Goal: Task Accomplishment & Management: Complete application form

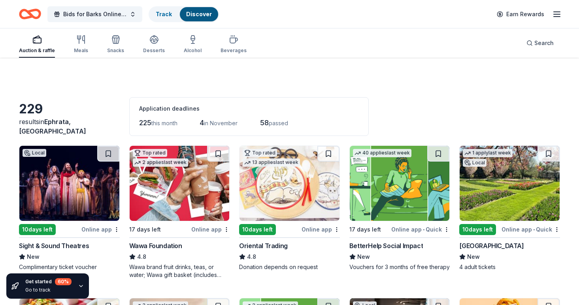
scroll to position [1088, 0]
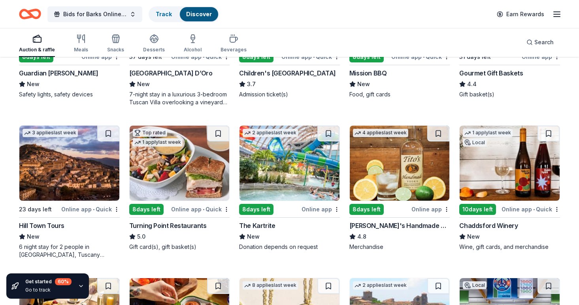
click at [520, 194] on img at bounding box center [510, 163] width 100 height 75
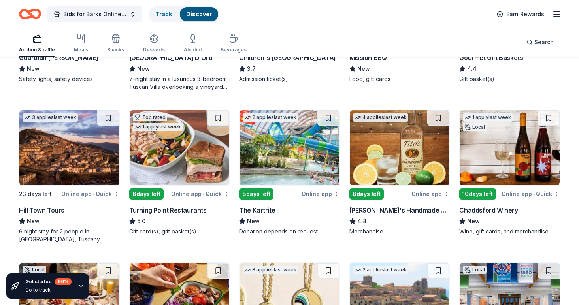
scroll to position [1109, 0]
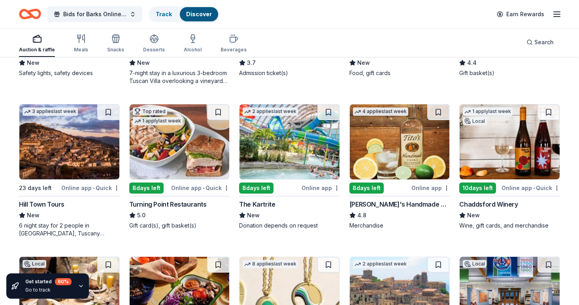
click at [215, 160] on img at bounding box center [180, 141] width 100 height 75
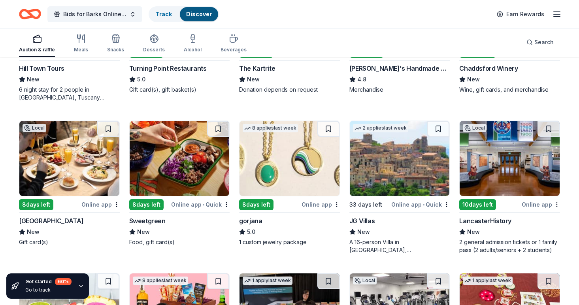
scroll to position [1246, 0]
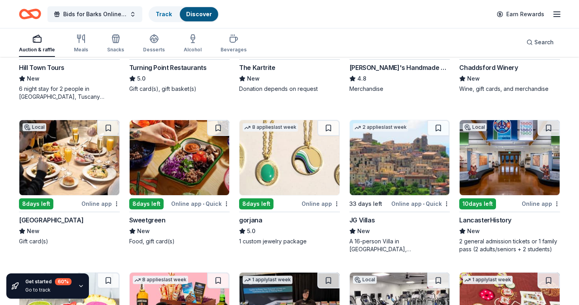
click at [192, 178] on img at bounding box center [180, 157] width 100 height 75
click at [528, 172] on img at bounding box center [510, 157] width 100 height 75
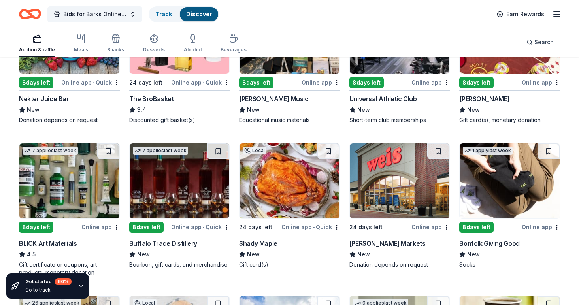
scroll to position [1530, 0]
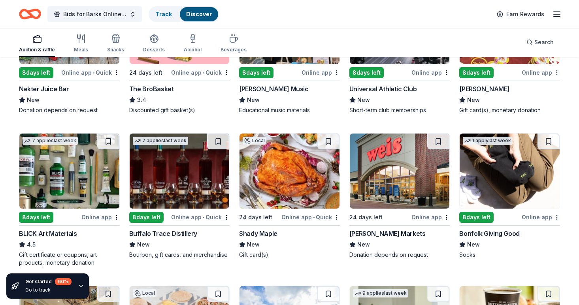
click at [102, 188] on img at bounding box center [69, 171] width 100 height 75
click at [216, 180] on img at bounding box center [180, 171] width 100 height 75
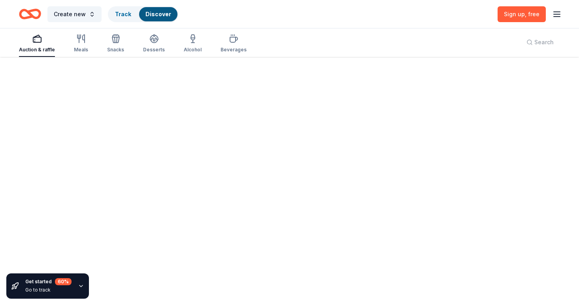
scroll to position [58, 0]
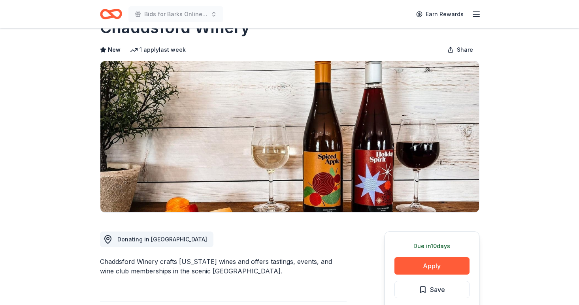
scroll to position [44, 0]
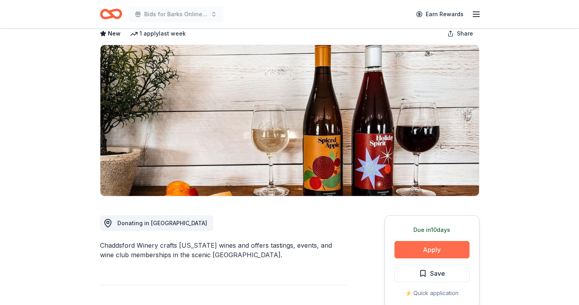
click at [434, 252] on button "Apply" at bounding box center [431, 249] width 75 height 17
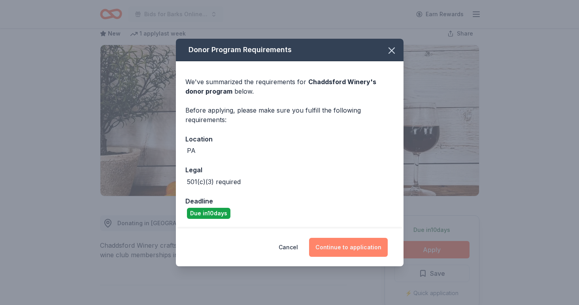
click at [369, 253] on button "Continue to application" at bounding box center [348, 247] width 79 height 19
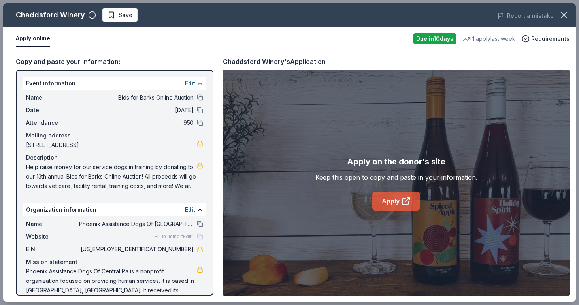
click at [397, 203] on link "Apply" at bounding box center [396, 201] width 48 height 19
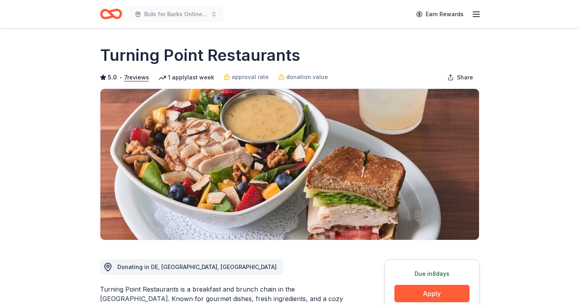
scroll to position [61, 0]
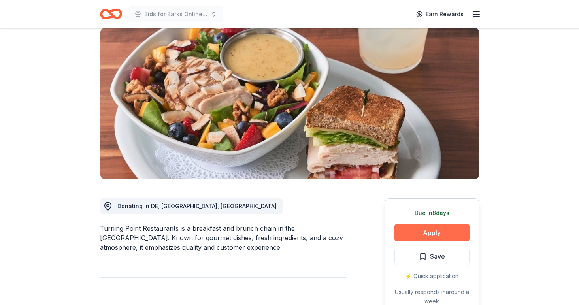
click at [401, 234] on button "Apply" at bounding box center [431, 232] width 75 height 17
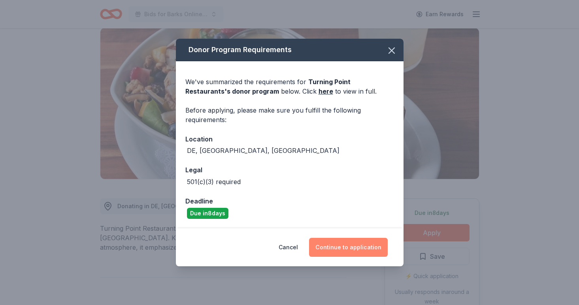
click at [369, 249] on button "Continue to application" at bounding box center [348, 247] width 79 height 19
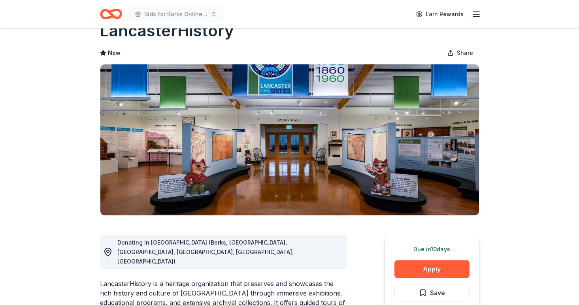
scroll to position [31, 0]
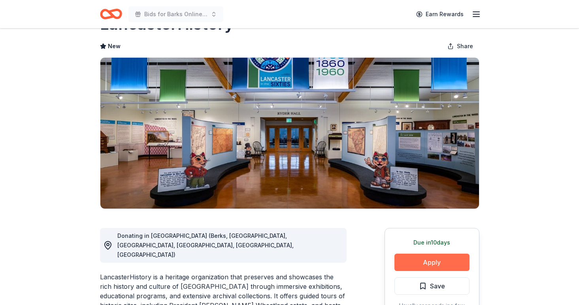
click at [462, 263] on button "Apply" at bounding box center [431, 262] width 75 height 17
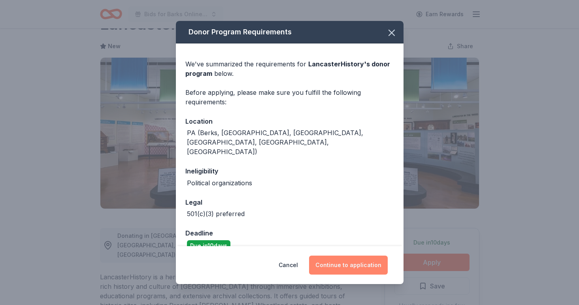
click at [332, 264] on button "Continue to application" at bounding box center [348, 265] width 79 height 19
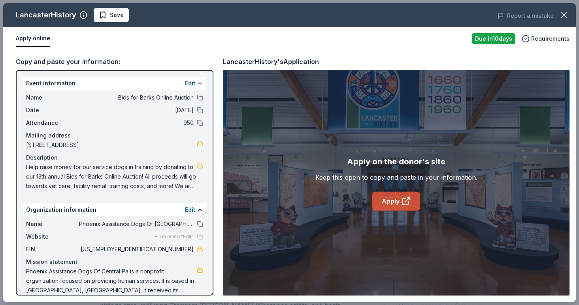
click at [409, 207] on link "Apply" at bounding box center [396, 201] width 48 height 19
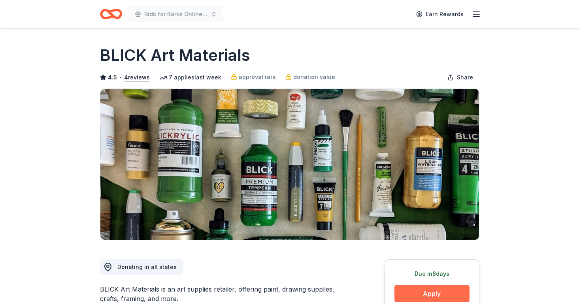
click at [406, 287] on button "Apply" at bounding box center [431, 293] width 75 height 17
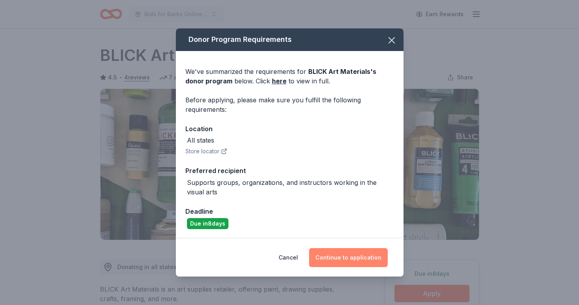
click at [378, 254] on button "Continue to application" at bounding box center [348, 257] width 79 height 19
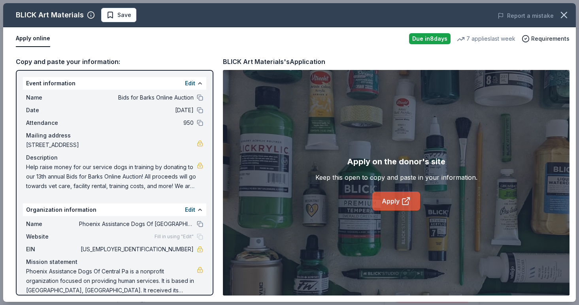
click at [395, 202] on link "Apply" at bounding box center [396, 201] width 48 height 19
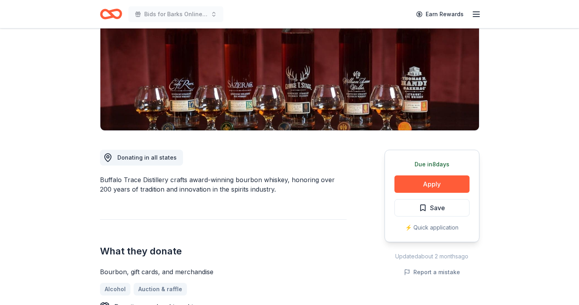
scroll to position [80, 0]
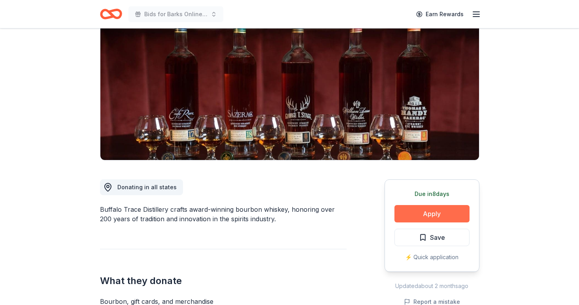
click at [449, 210] on button "Apply" at bounding box center [431, 213] width 75 height 17
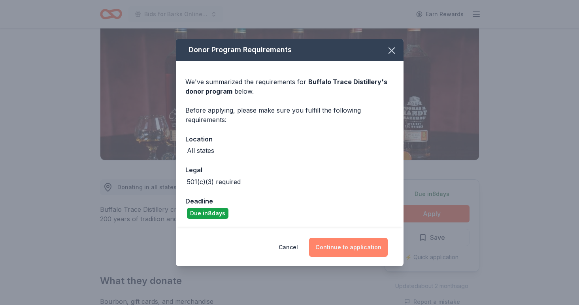
click at [333, 244] on button "Continue to application" at bounding box center [348, 247] width 79 height 19
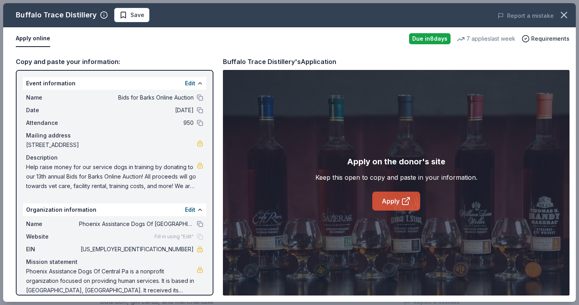
click at [384, 197] on link "Apply" at bounding box center [396, 201] width 48 height 19
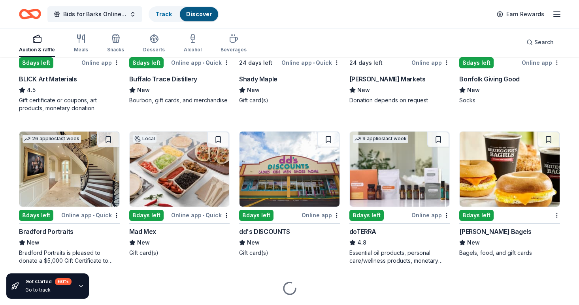
scroll to position [1691, 0]
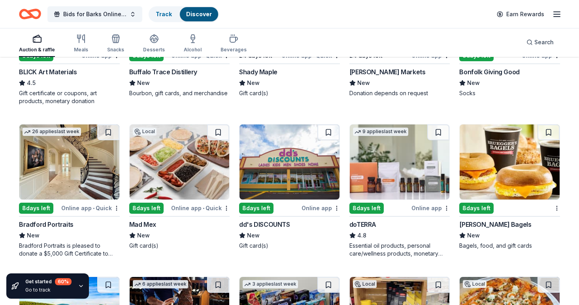
click at [93, 178] on img at bounding box center [69, 161] width 100 height 75
click at [215, 180] on img at bounding box center [180, 161] width 100 height 75
click at [416, 165] on img at bounding box center [400, 161] width 100 height 75
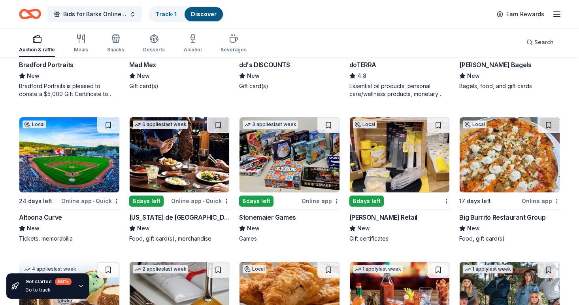
scroll to position [1858, 0]
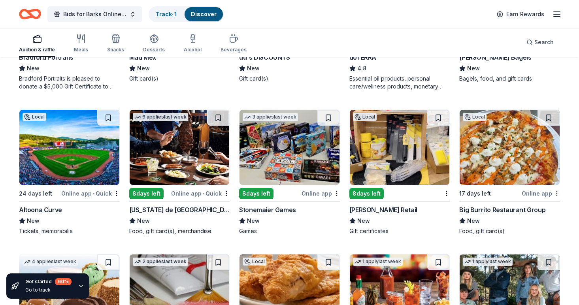
click at [410, 161] on img at bounding box center [400, 147] width 100 height 75
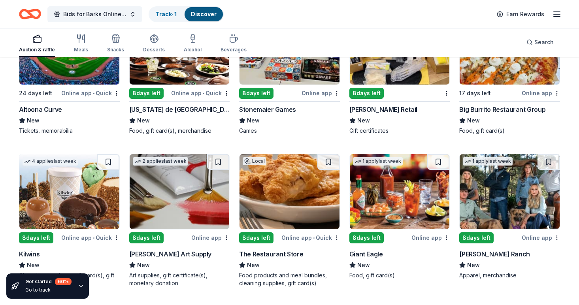
scroll to position [2000, 0]
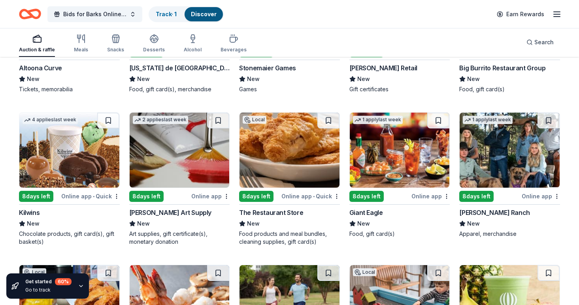
click at [103, 161] on img at bounding box center [69, 150] width 100 height 75
click at [196, 165] on img at bounding box center [180, 150] width 100 height 75
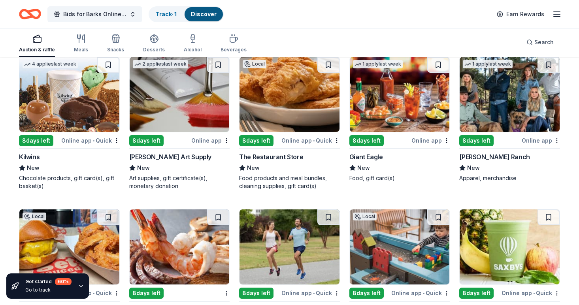
scroll to position [2056, 0]
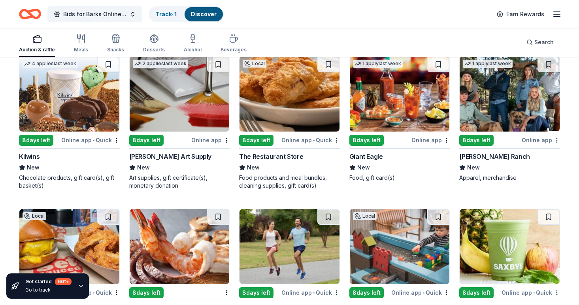
click at [317, 113] on img at bounding box center [289, 94] width 100 height 75
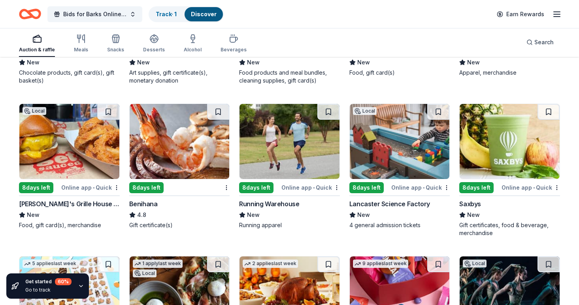
scroll to position [2162, 0]
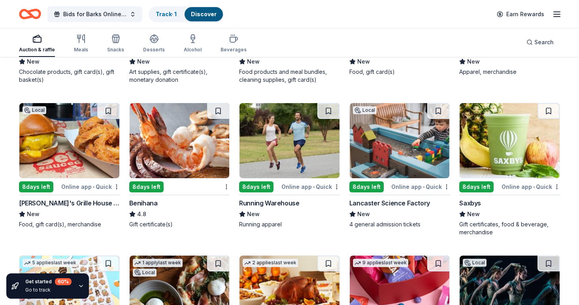
click at [89, 164] on img at bounding box center [69, 140] width 100 height 75
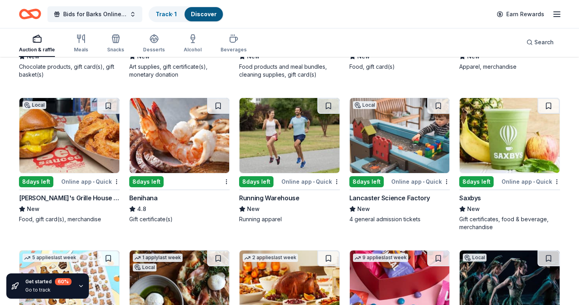
scroll to position [2158, 0]
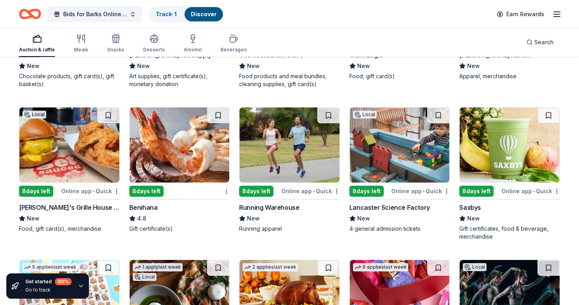
click at [398, 162] on img at bounding box center [400, 144] width 100 height 75
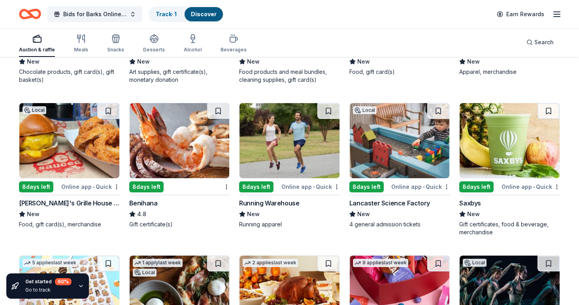
click at [524, 169] on img at bounding box center [510, 140] width 100 height 75
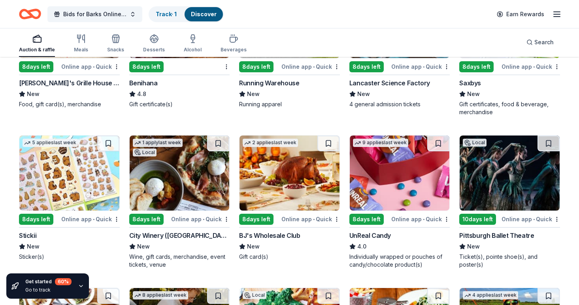
scroll to position [2286, 0]
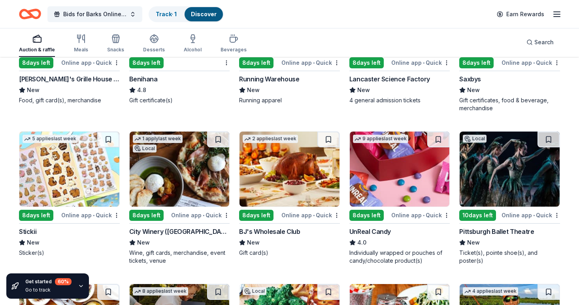
click at [303, 187] on img at bounding box center [289, 169] width 100 height 75
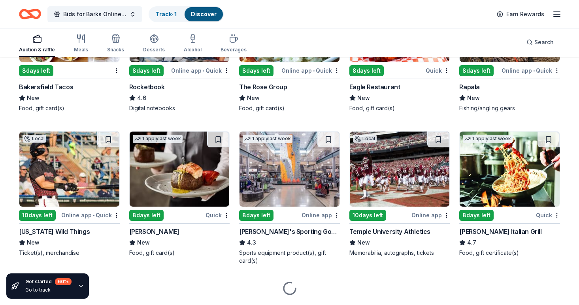
scroll to position [2595, 0]
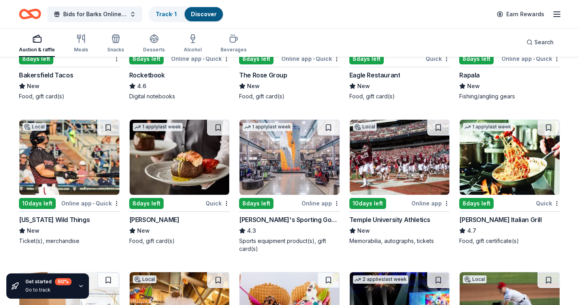
click at [304, 172] on img at bounding box center [289, 157] width 100 height 75
click at [416, 160] on img at bounding box center [400, 157] width 100 height 75
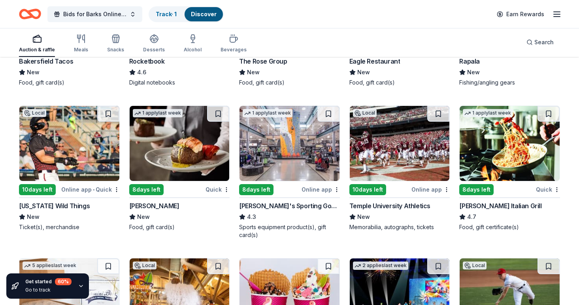
click at [508, 148] on img at bounding box center [510, 143] width 100 height 75
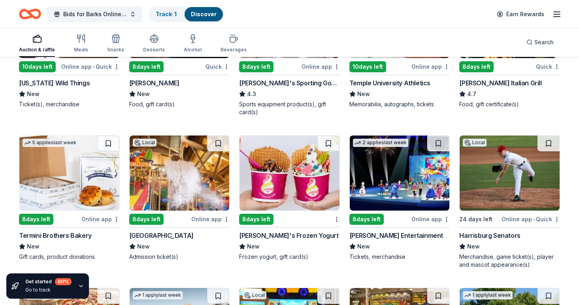
scroll to position [2732, 0]
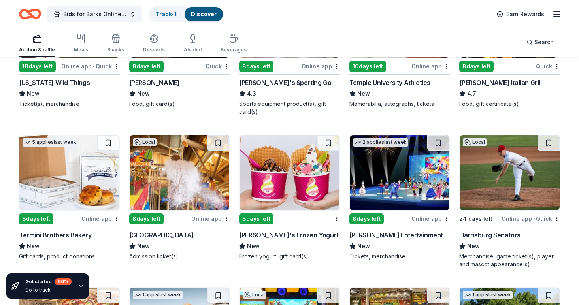
click at [210, 190] on img at bounding box center [180, 172] width 100 height 75
click at [320, 191] on img at bounding box center [289, 172] width 100 height 75
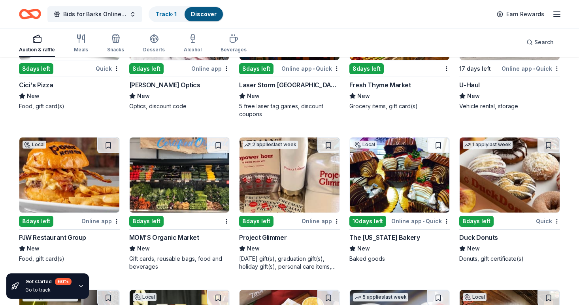
scroll to position [3037, 0]
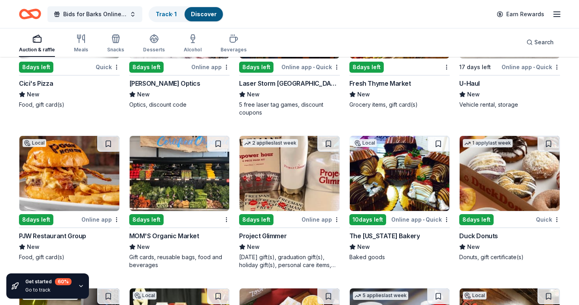
click at [96, 190] on img at bounding box center [69, 173] width 100 height 75
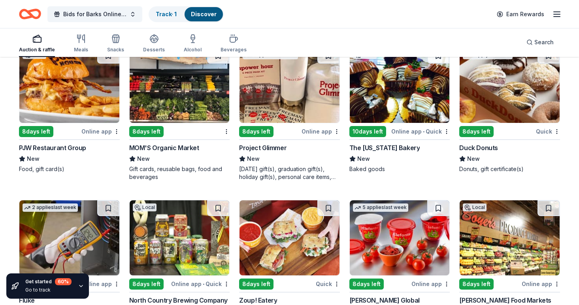
scroll to position [3126, 0]
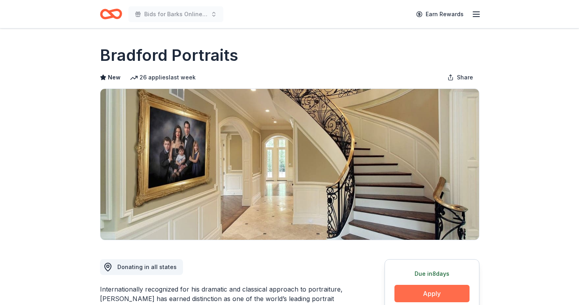
click at [429, 289] on button "Apply" at bounding box center [431, 293] width 75 height 17
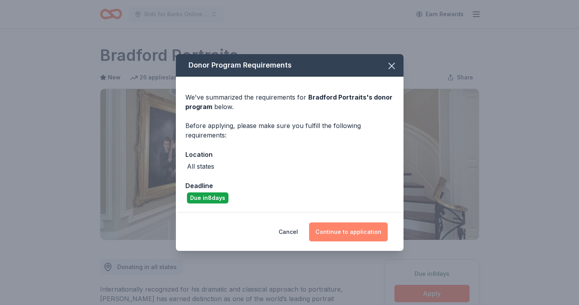
click at [367, 233] on button "Continue to application" at bounding box center [348, 231] width 79 height 19
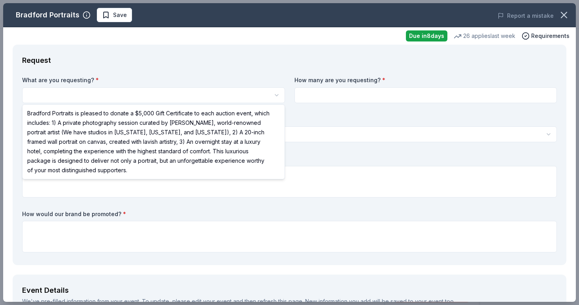
click at [202, 94] on html "Bids for Barks Online Auction Earn Rewards Due [DATE] Share Bradford Portraits …" at bounding box center [289, 152] width 579 height 305
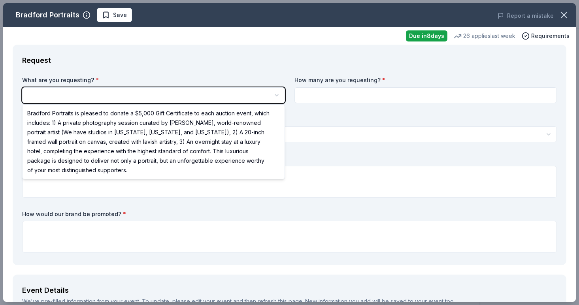
click at [230, 64] on html "Bids for Barks Online Auction Earn Rewards Due [DATE] Share Bradford Portraits …" at bounding box center [289, 152] width 579 height 305
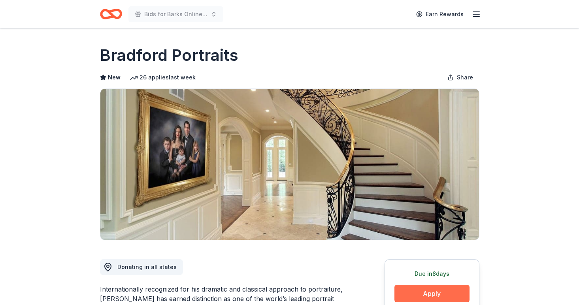
click at [453, 290] on button "Apply" at bounding box center [431, 293] width 75 height 17
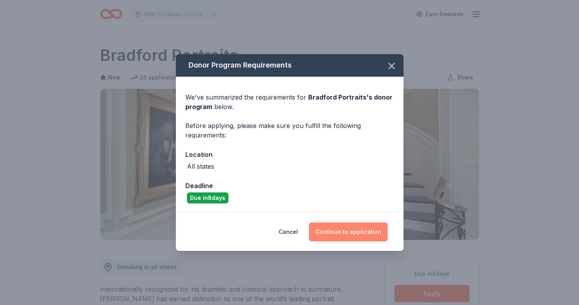
click at [334, 234] on button "Continue to application" at bounding box center [348, 231] width 79 height 19
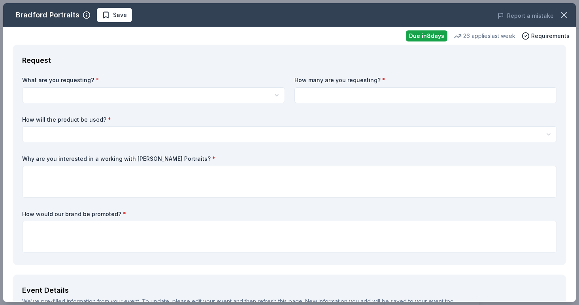
click at [278, 98] on html "Bids for Barks Online Auction Earn Rewards Due in 8 days Share Bradford Portrai…" at bounding box center [289, 152] width 579 height 305
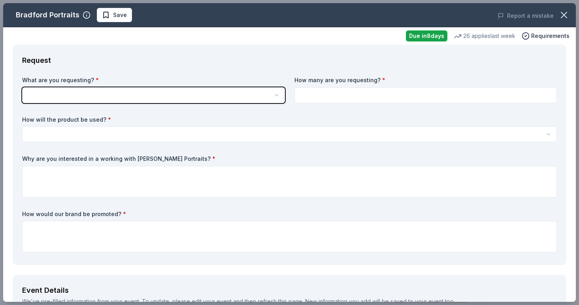
click at [245, 97] on html "Bids for Barks Online Auction Earn Rewards Due in 8 days Share Bradford Portrai…" at bounding box center [289, 152] width 579 height 305
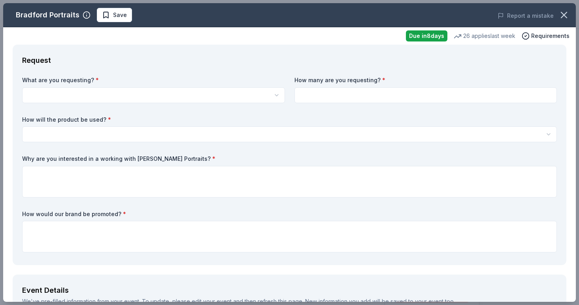
click at [215, 98] on html "Bids for Barks Online Auction Earn Rewards Due in 8 days Share Bradford Portrai…" at bounding box center [289, 152] width 579 height 305
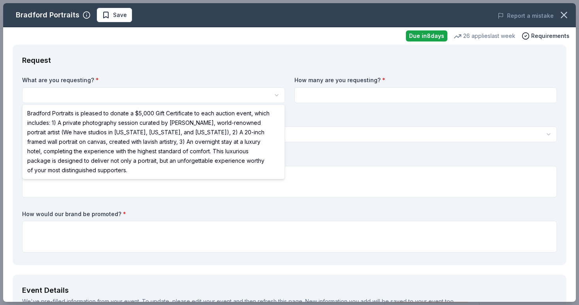
select select "Bradford Portraits is pleased to donate a $5,000 Gift Certificate to each aucti…"
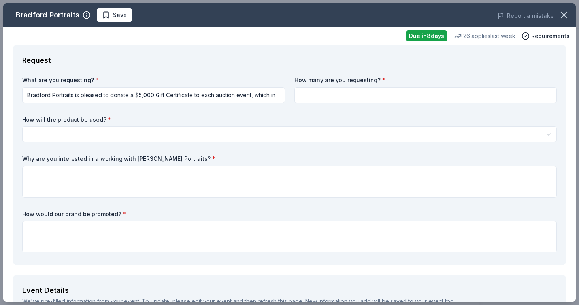
click at [343, 96] on input at bounding box center [425, 95] width 263 height 16
type input "1"
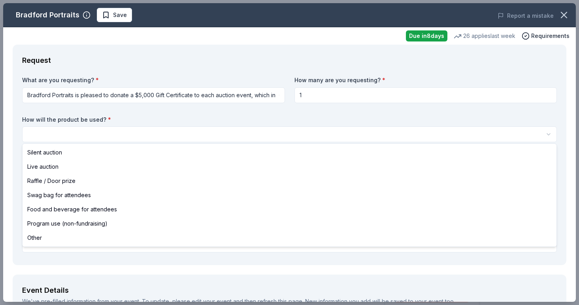
click at [319, 131] on html "Bids for Barks Online Auction Earn Rewards Due in 8 days Share Bradford Portrai…" at bounding box center [289, 152] width 579 height 305
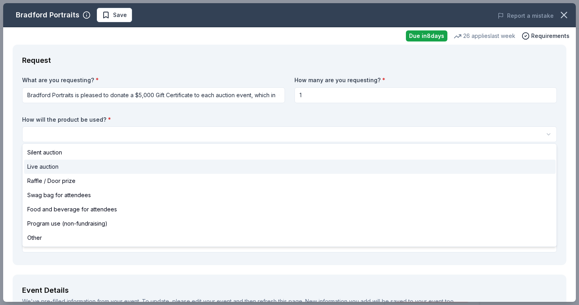
select select "liveAuction"
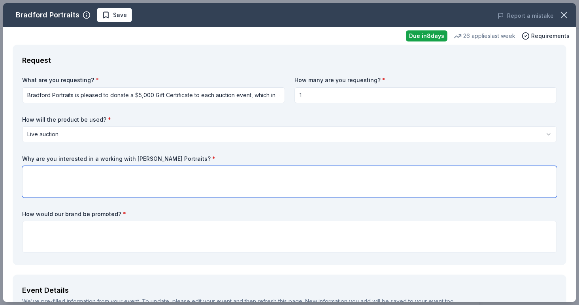
click at [272, 181] on textarea at bounding box center [289, 182] width 535 height 32
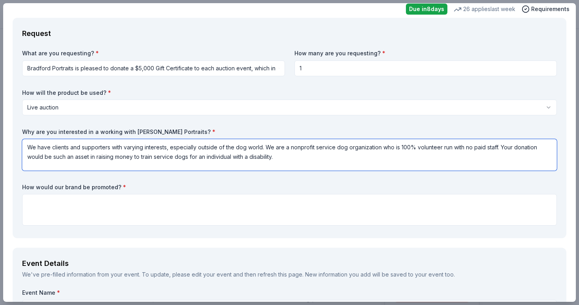
scroll to position [33, 0]
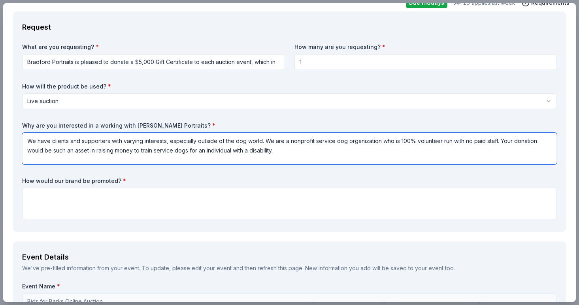
type textarea "We have clients and supporters with varying interests, especially outside of th…"
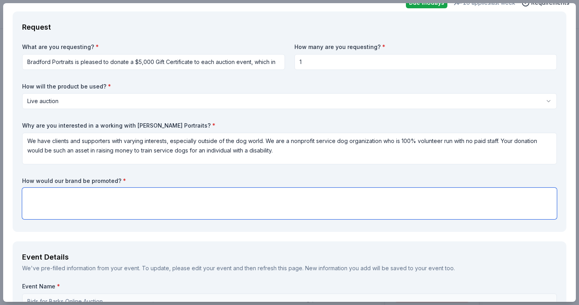
click at [254, 188] on textarea at bounding box center [289, 204] width 535 height 32
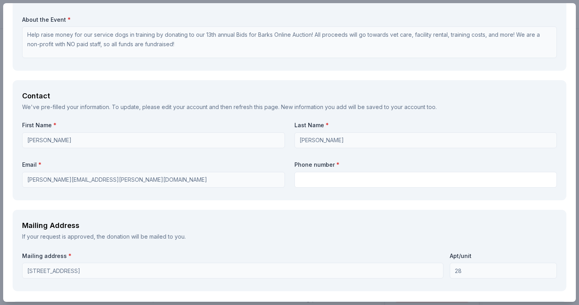
scroll to position [461, 0]
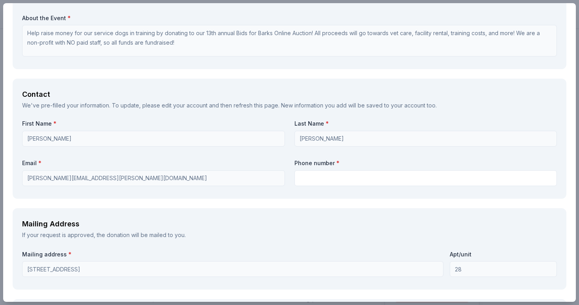
type textarea "Social media, email, word of mouth"
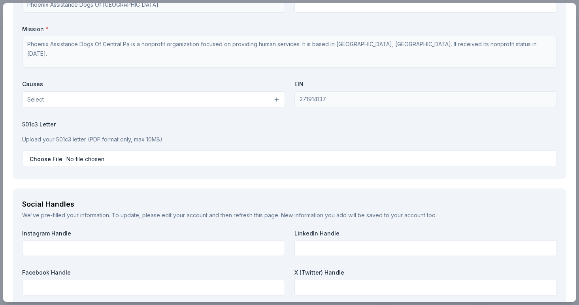
scroll to position [816, 0]
type input "2154222922"
click at [36, 154] on input "file" at bounding box center [289, 158] width 535 height 16
type input "C:\fakepath\501c3letterPAD pdf.pdf"
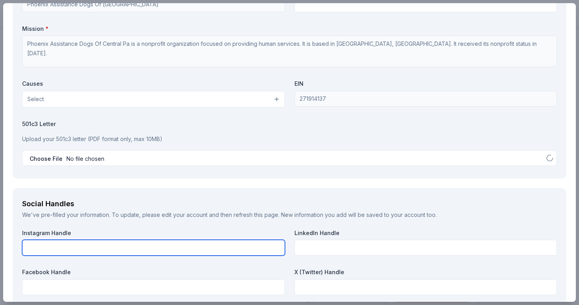
click at [247, 251] on input "text" at bounding box center [153, 248] width 263 height 16
type input "o"
type input "instagram.com/padcentral"
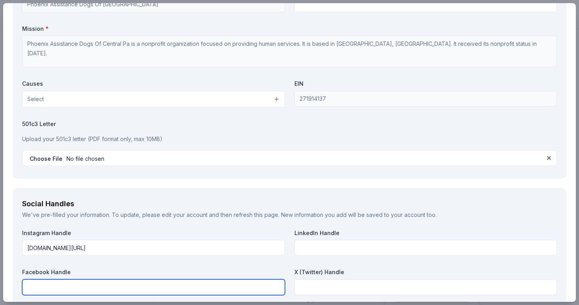
click at [246, 284] on input "text" at bounding box center [153, 287] width 263 height 16
type input "d"
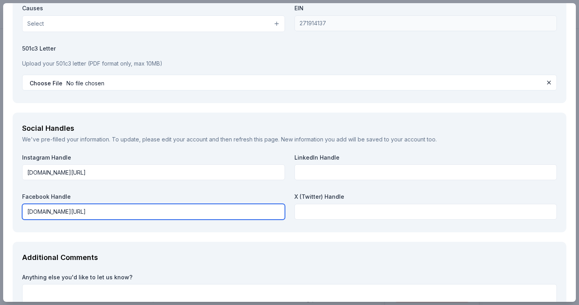
type input "Facebook.com/padcentral"
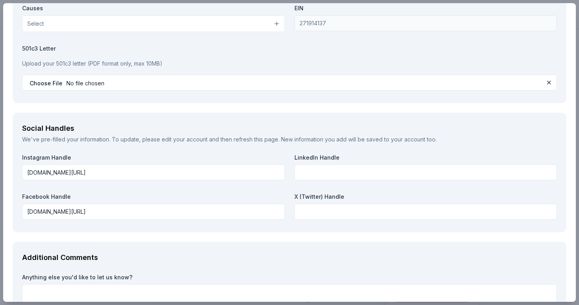
click at [255, 245] on div "Additional Comments Anything else you'd like to let us know?" at bounding box center [290, 285] width 554 height 87
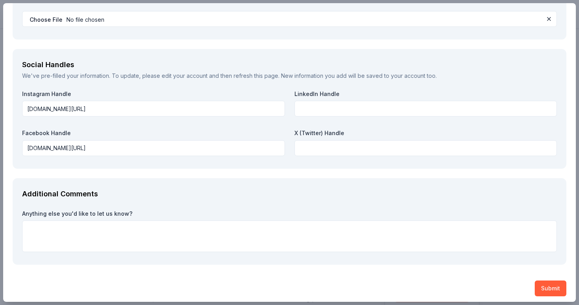
scroll to position [954, 0]
click at [540, 284] on button "Submit" at bounding box center [551, 289] width 32 height 16
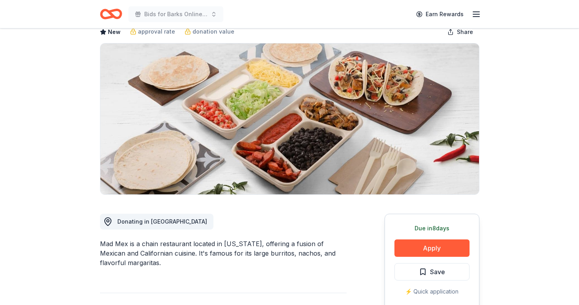
scroll to position [58, 0]
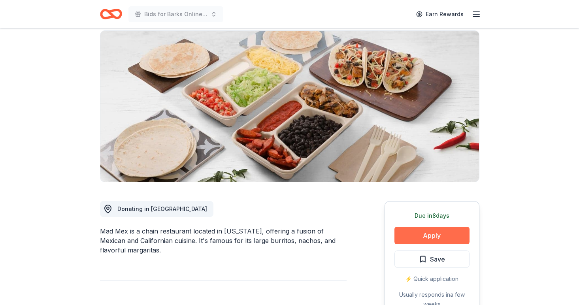
click at [454, 232] on button "Apply" at bounding box center [431, 235] width 75 height 17
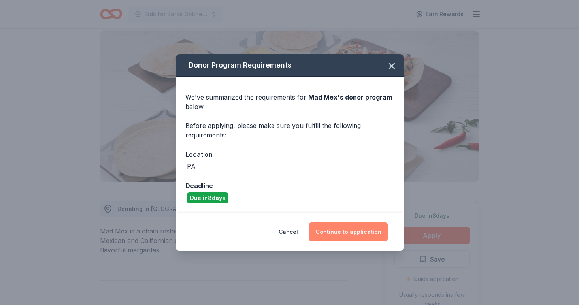
click at [353, 235] on button "Continue to application" at bounding box center [348, 231] width 79 height 19
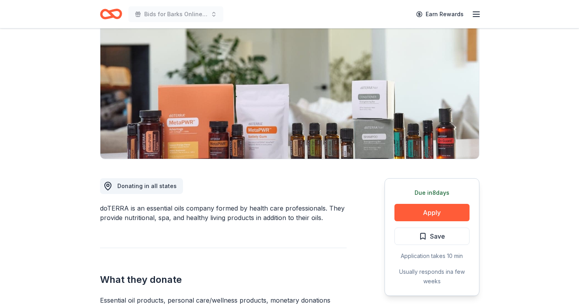
scroll to position [82, 0]
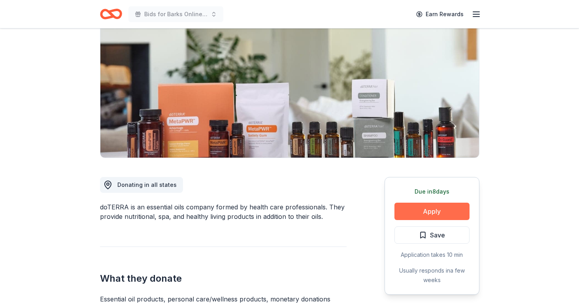
click at [427, 211] on button "Apply" at bounding box center [431, 211] width 75 height 17
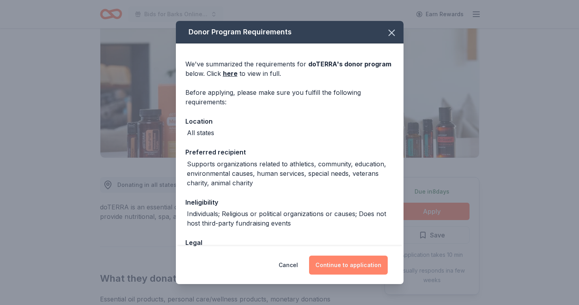
click at [367, 265] on button "Continue to application" at bounding box center [348, 265] width 79 height 19
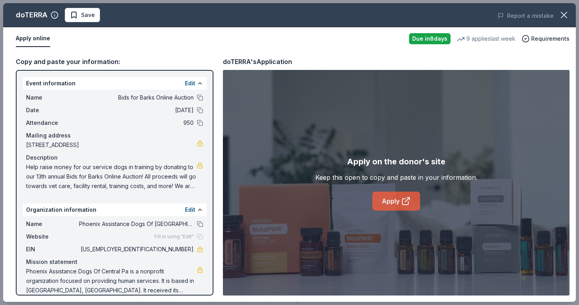
click at [394, 201] on link "Apply" at bounding box center [396, 201] width 48 height 19
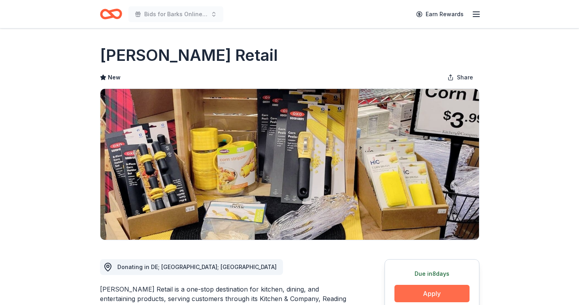
click at [406, 294] on button "Apply" at bounding box center [431, 293] width 75 height 17
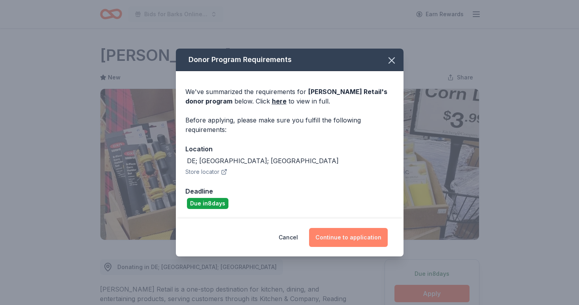
click at [349, 237] on button "Continue to application" at bounding box center [348, 237] width 79 height 19
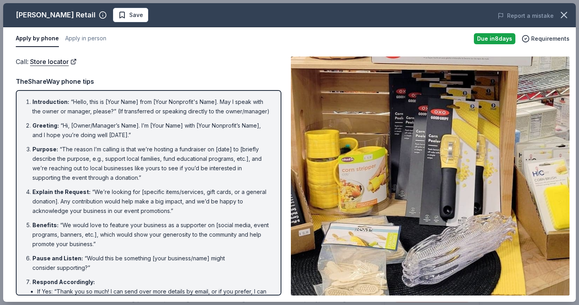
click at [365, 213] on img at bounding box center [430, 176] width 279 height 239
click at [565, 7] on button "button" at bounding box center [563, 14] width 17 height 17
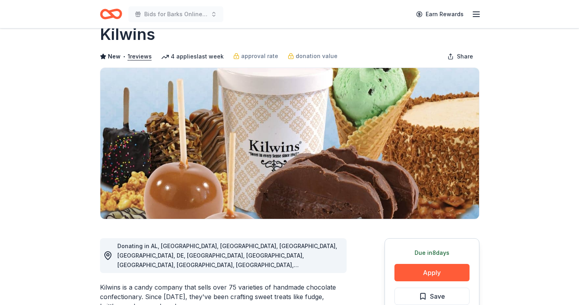
scroll to position [26, 0]
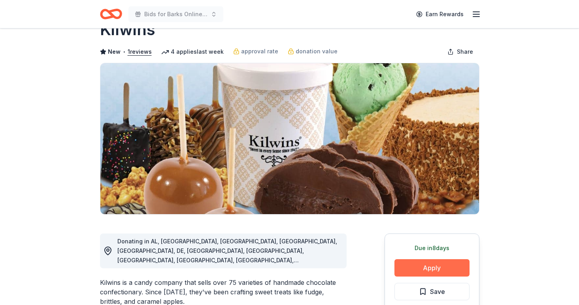
click at [450, 274] on button "Apply" at bounding box center [431, 267] width 75 height 17
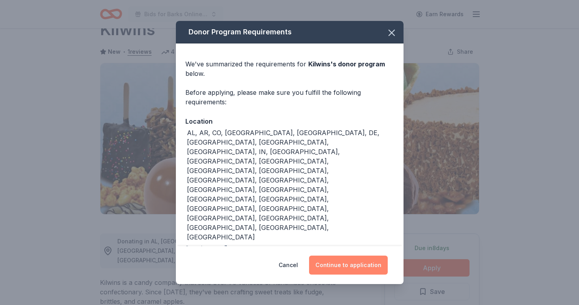
click at [352, 256] on button "Continue to application" at bounding box center [348, 265] width 79 height 19
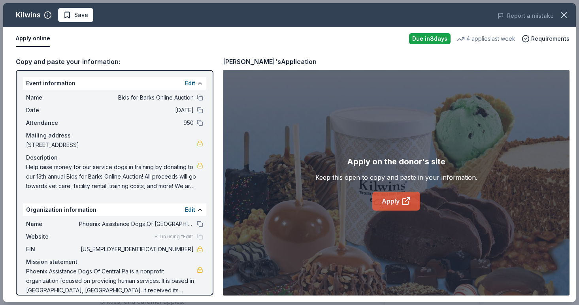
click at [397, 200] on link "Apply" at bounding box center [396, 201] width 48 height 19
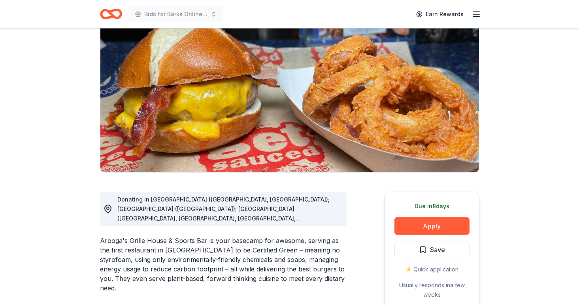
scroll to position [68, 0]
click at [457, 226] on button "Apply" at bounding box center [431, 225] width 75 height 17
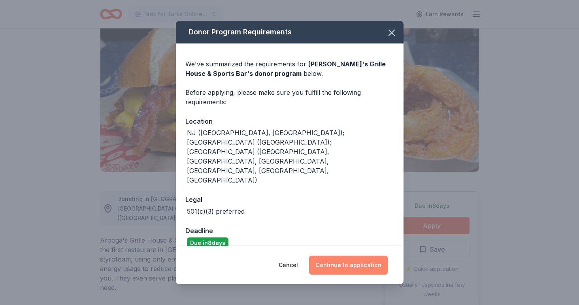
click at [342, 256] on button "Continue to application" at bounding box center [348, 265] width 79 height 19
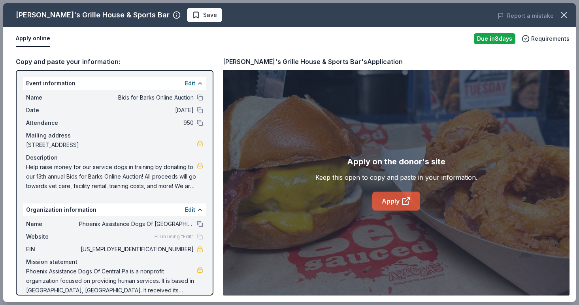
click at [389, 193] on link "Apply" at bounding box center [396, 201] width 48 height 19
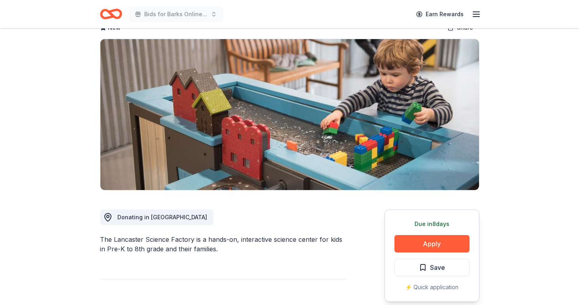
scroll to position [54, 0]
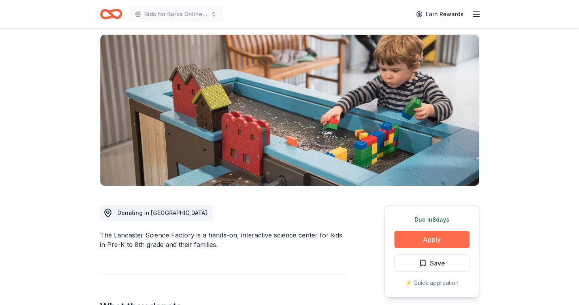
click at [441, 238] on button "Apply" at bounding box center [431, 239] width 75 height 17
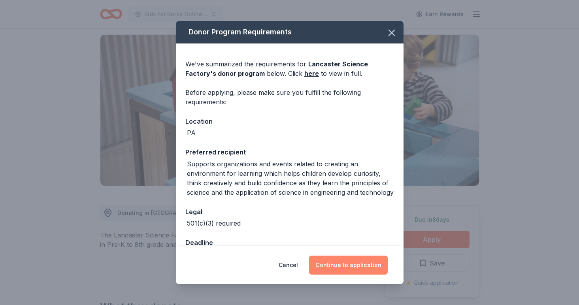
click at [374, 266] on button "Continue to application" at bounding box center [348, 265] width 79 height 19
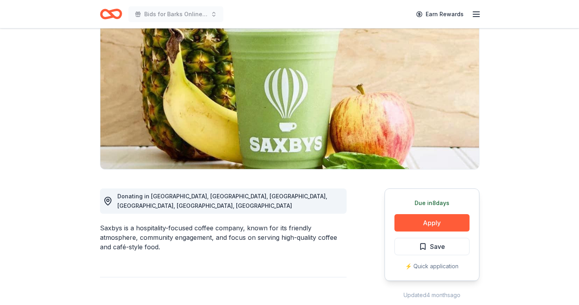
scroll to position [72, 0]
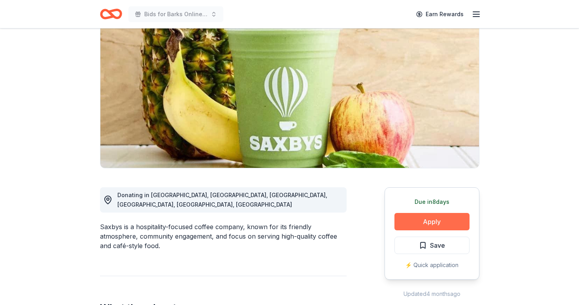
click at [458, 219] on button "Apply" at bounding box center [431, 221] width 75 height 17
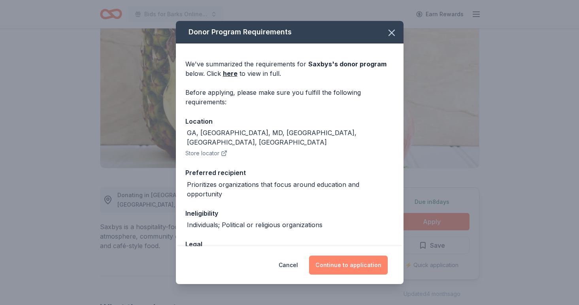
click at [376, 264] on button "Continue to application" at bounding box center [348, 265] width 79 height 19
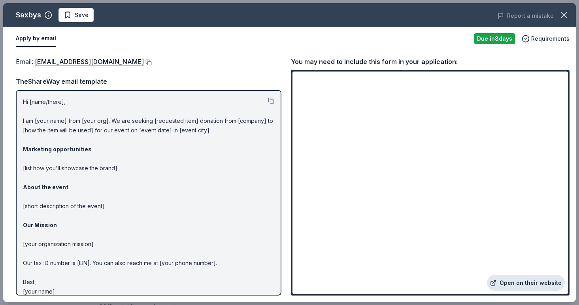
click at [541, 283] on link "Open on their website" at bounding box center [526, 283] width 78 height 16
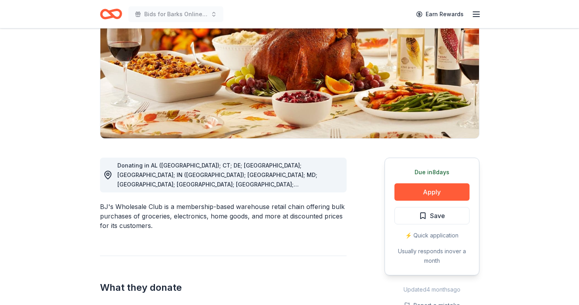
scroll to position [102, 0]
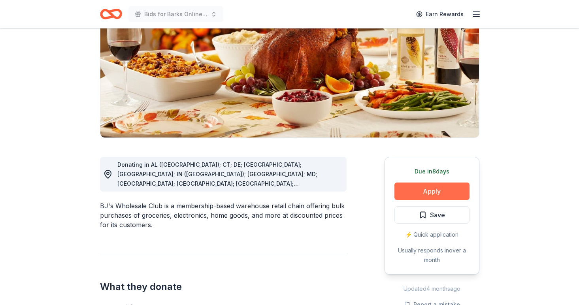
click at [431, 194] on button "Apply" at bounding box center [431, 191] width 75 height 17
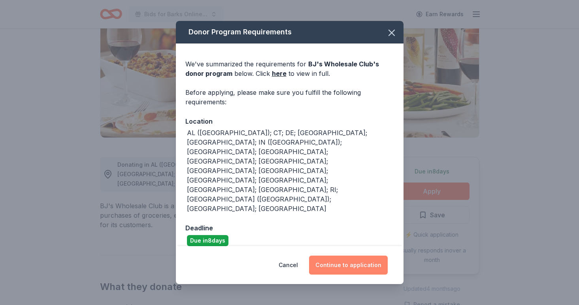
click at [365, 256] on button "Continue to application" at bounding box center [348, 265] width 79 height 19
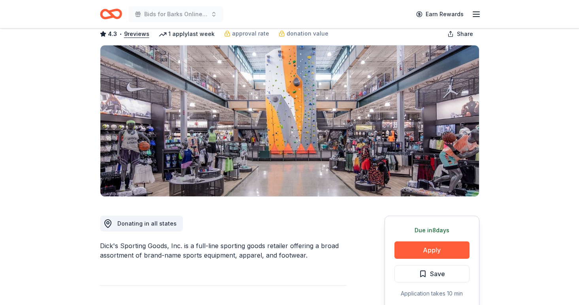
scroll to position [75, 0]
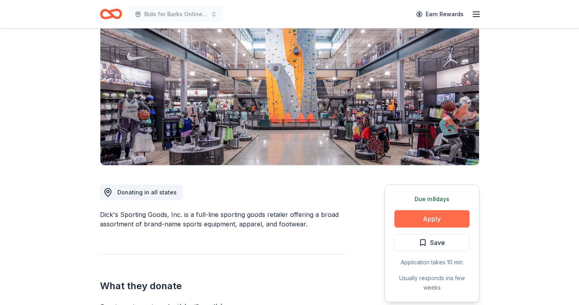
click at [439, 226] on button "Apply" at bounding box center [431, 218] width 75 height 17
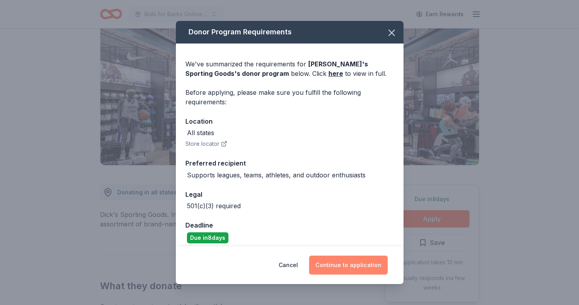
click at [360, 257] on button "Continue to application" at bounding box center [348, 265] width 79 height 19
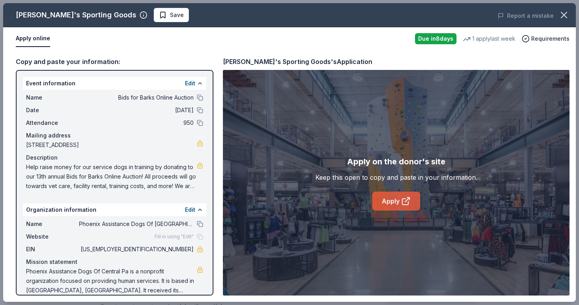
click at [400, 204] on link "Apply" at bounding box center [396, 201] width 48 height 19
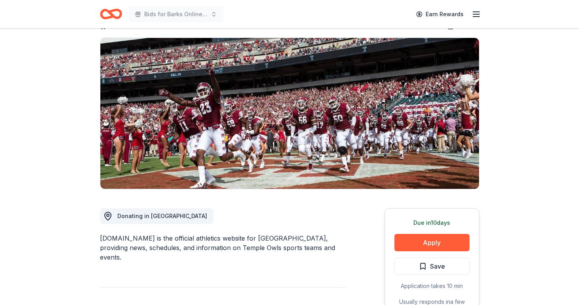
scroll to position [52, 0]
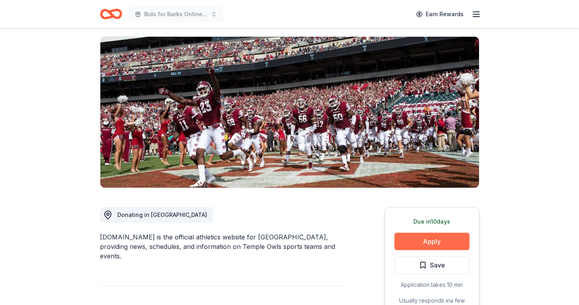
click at [460, 240] on button "Apply" at bounding box center [431, 241] width 75 height 17
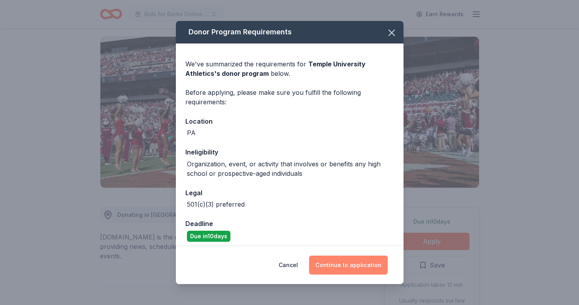
click at [373, 264] on button "Continue to application" at bounding box center [348, 265] width 79 height 19
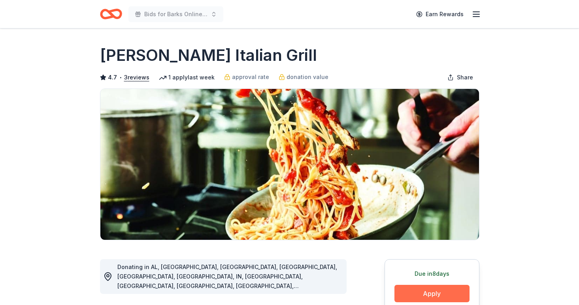
click at [450, 293] on button "Apply" at bounding box center [431, 293] width 75 height 17
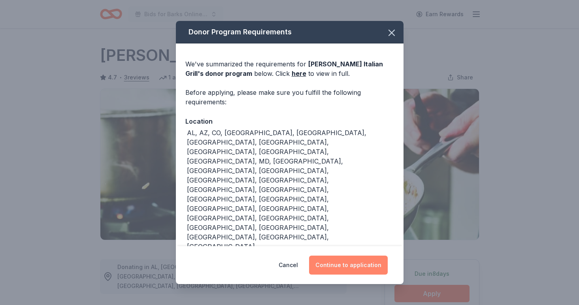
click at [379, 256] on button "Continue to application" at bounding box center [348, 265] width 79 height 19
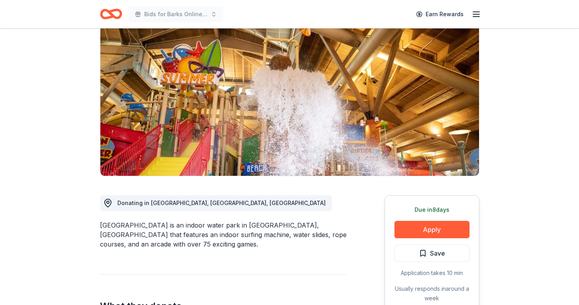
scroll to position [64, 0]
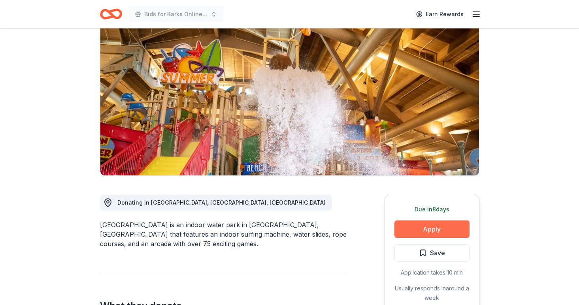
click at [453, 227] on button "Apply" at bounding box center [431, 228] width 75 height 17
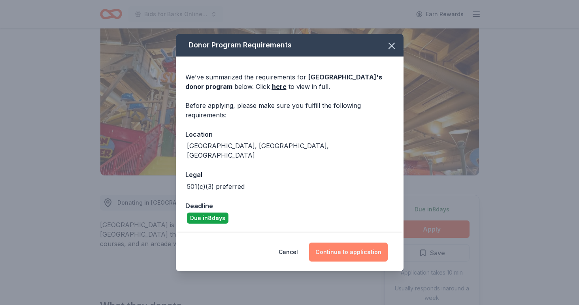
click at [358, 251] on button "Continue to application" at bounding box center [348, 252] width 79 height 19
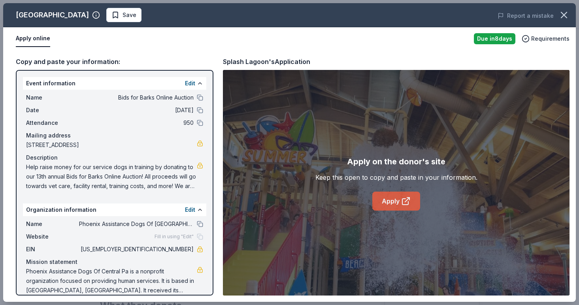
click at [400, 194] on link "Apply" at bounding box center [396, 201] width 48 height 19
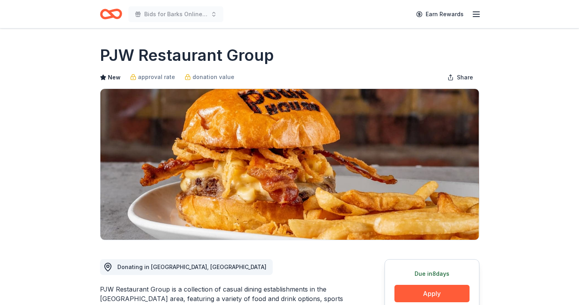
scroll to position [55, 0]
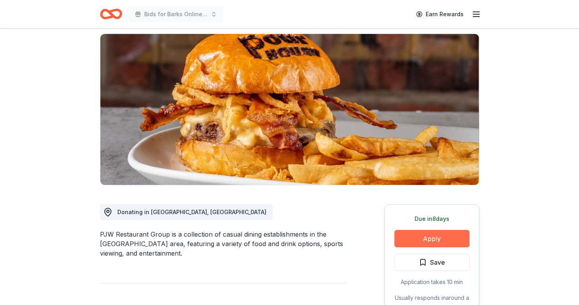
click at [405, 237] on button "Apply" at bounding box center [431, 238] width 75 height 17
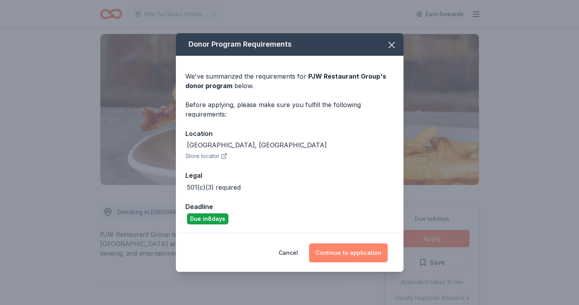
click at [355, 253] on button "Continue to application" at bounding box center [348, 252] width 79 height 19
